Goal: Task Accomplishment & Management: Complete application form

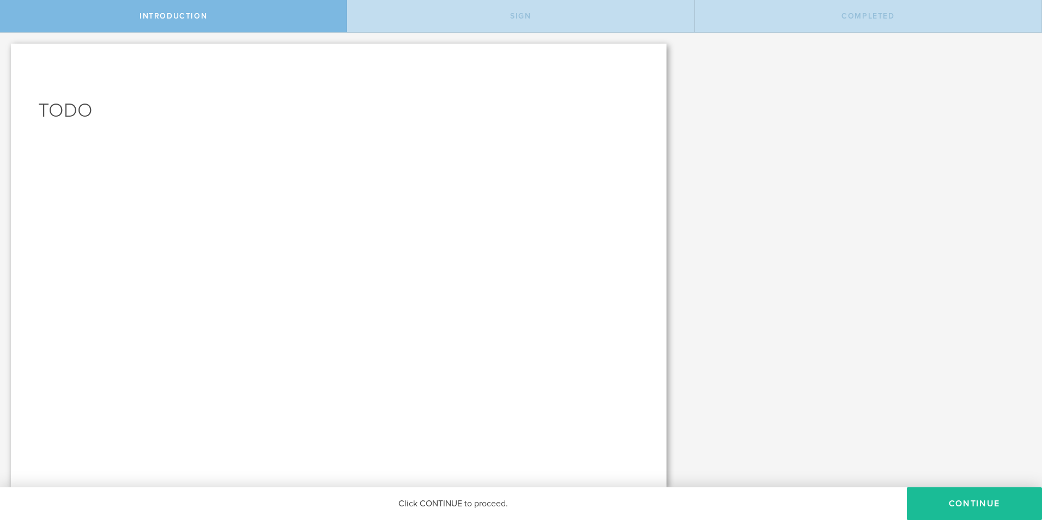
click at [472, 22] on div "Sign" at bounding box center [520, 16] width 347 height 32
click at [959, 495] on button "Continue" at bounding box center [974, 503] width 135 height 33
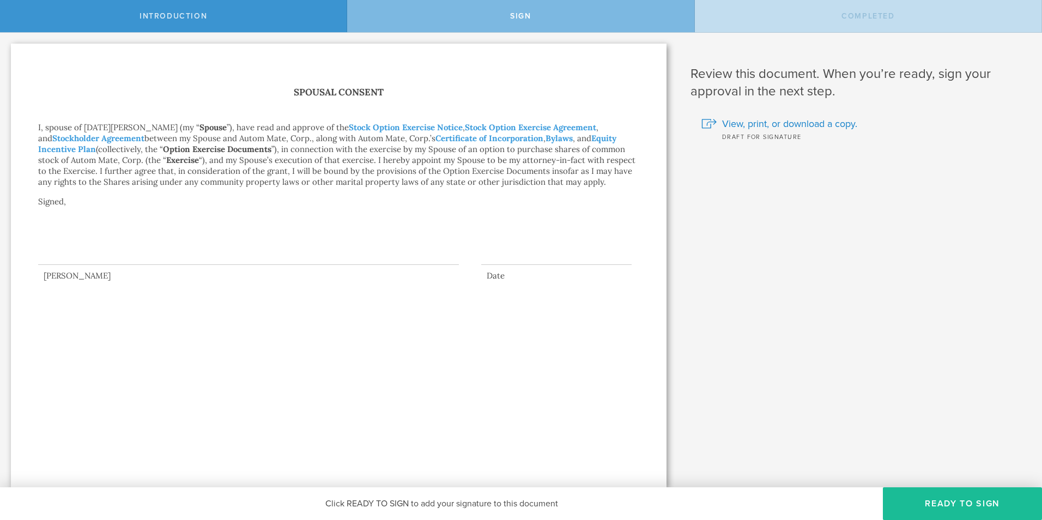
click at [137, 252] on div at bounding box center [248, 243] width 421 height 44
click at [68, 205] on p "Signed," at bounding box center [338, 212] width 601 height 33
drag, startPoint x: 71, startPoint y: 241, endPoint x: 71, endPoint y: 256, distance: 14.2
click at [71, 256] on div at bounding box center [248, 243] width 421 height 44
drag, startPoint x: 113, startPoint y: 245, endPoint x: 281, endPoint y: 254, distance: 168.1
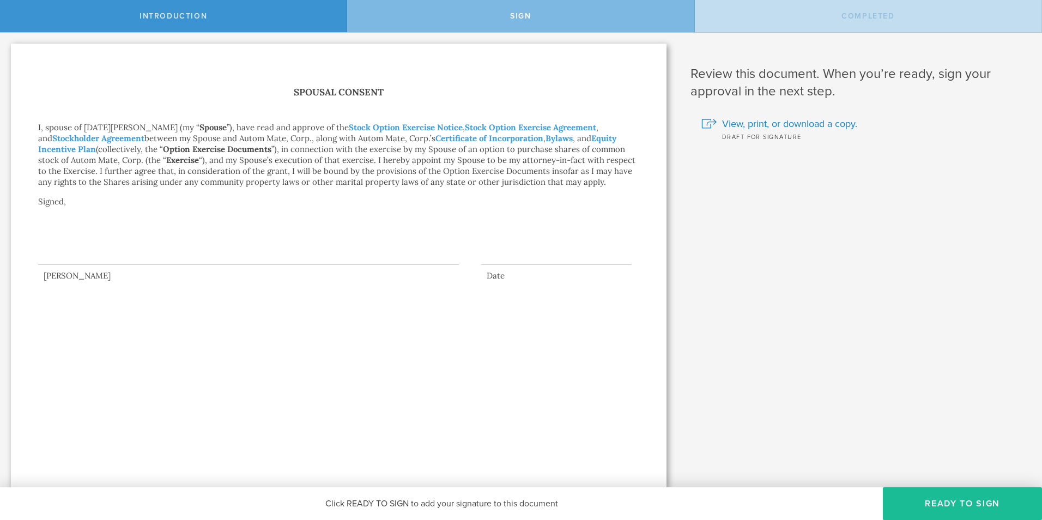
click at [278, 254] on div at bounding box center [248, 243] width 421 height 44
click at [950, 502] on button "Ready to Sign" at bounding box center [962, 503] width 159 height 33
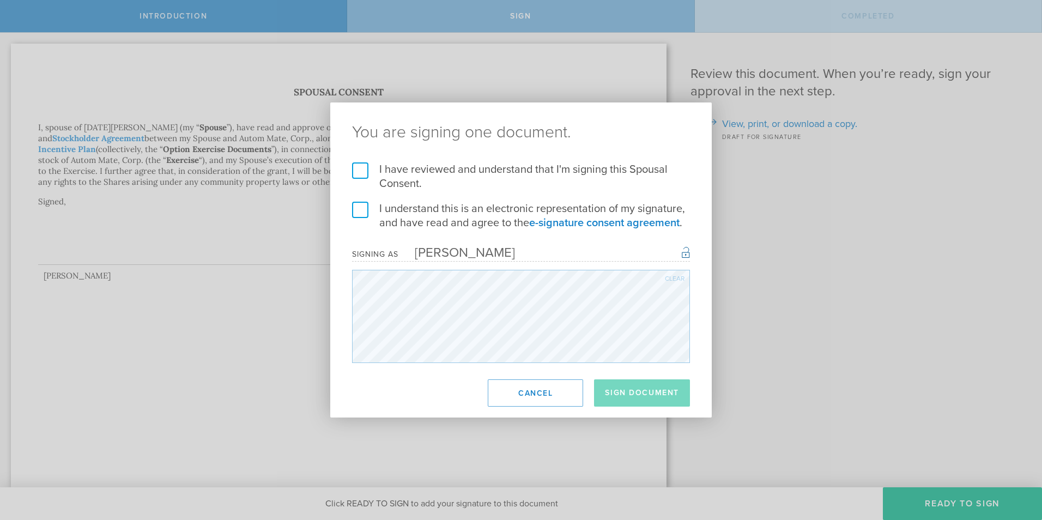
click at [458, 178] on label "I have reviewed and understand that I'm signing this Spousal Consent." at bounding box center [521, 176] width 338 height 28
click at [0, 0] on input "I have reviewed and understand that I'm signing this Spousal Consent." at bounding box center [0, 0] width 0 height 0
click at [360, 212] on label "I understand this is an electronic representation of my signature, and have rea…" at bounding box center [521, 216] width 338 height 28
click at [0, 0] on input "I understand this is an electronic representation of my signature, and have rea…" at bounding box center [0, 0] width 0 height 0
click at [612, 394] on button "Sign Document" at bounding box center [642, 392] width 96 height 27
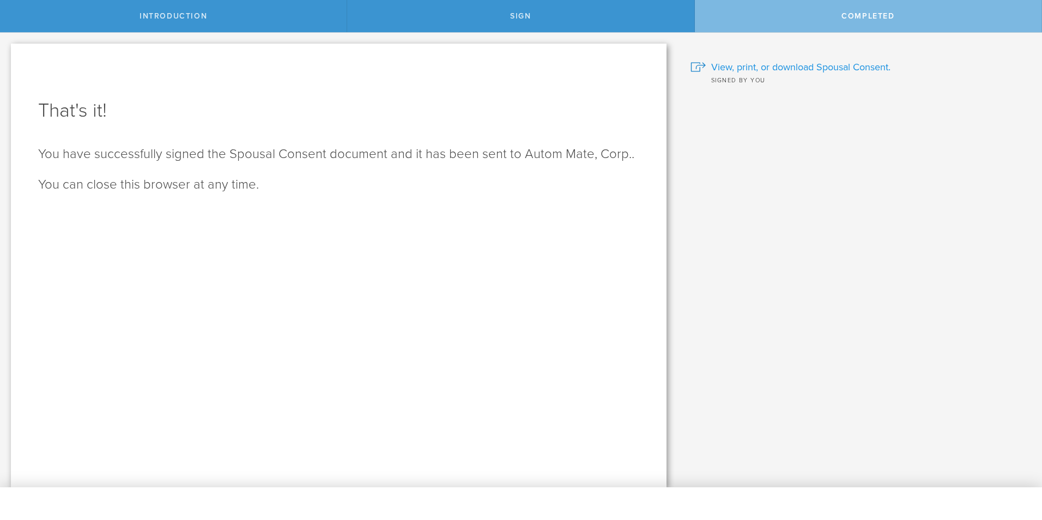
click at [782, 69] on span "View, print, or download Spousal Consent." at bounding box center [800, 67] width 179 height 14
